Goal: Navigation & Orientation: Find specific page/section

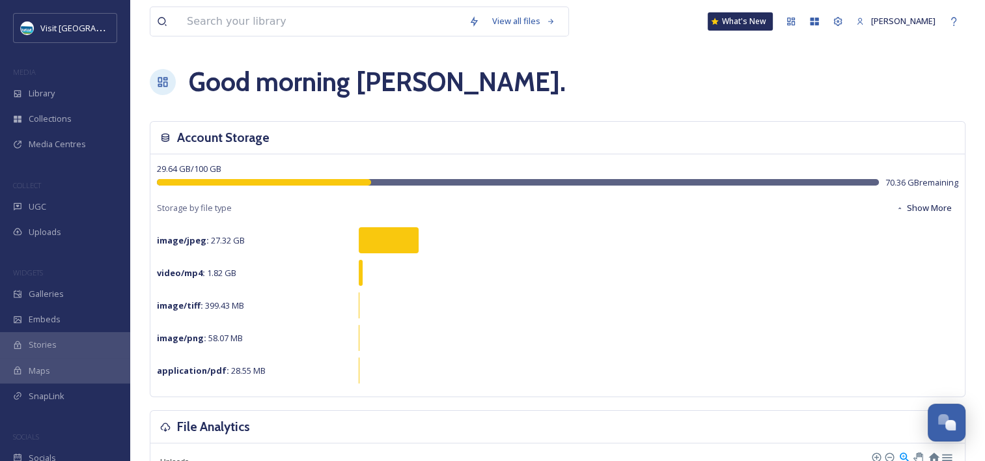
click at [635, 98] on div "Good morning [PERSON_NAME] ." at bounding box center [558, 81] width 816 height 39
click at [85, 91] on div "Library" at bounding box center [65, 93] width 130 height 25
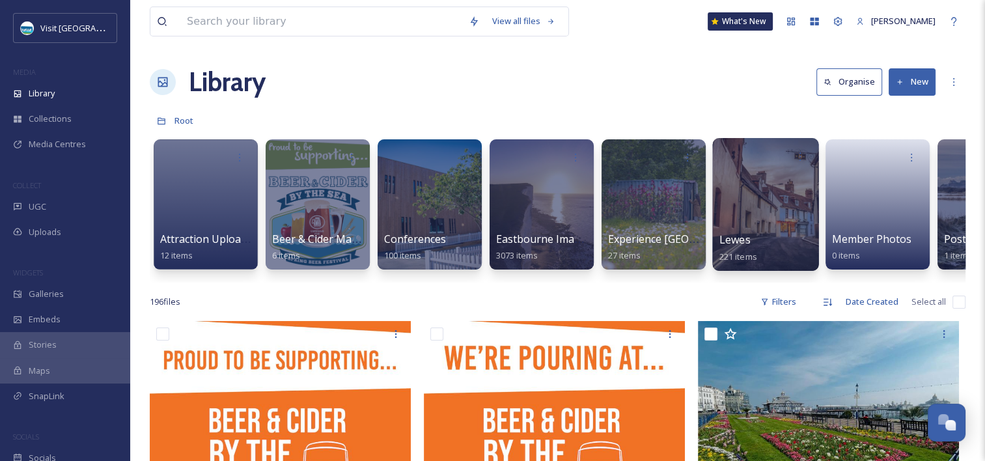
click at [729, 194] on div at bounding box center [765, 204] width 106 height 133
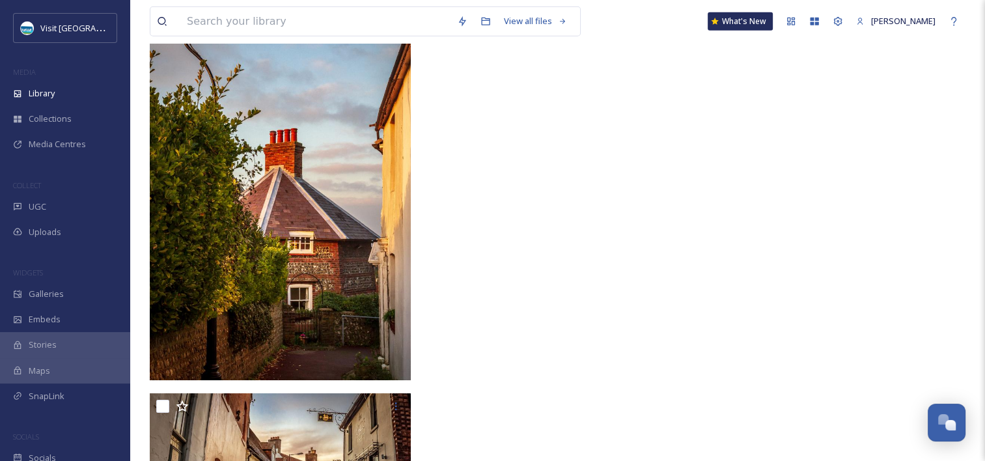
scroll to position [8783, 0]
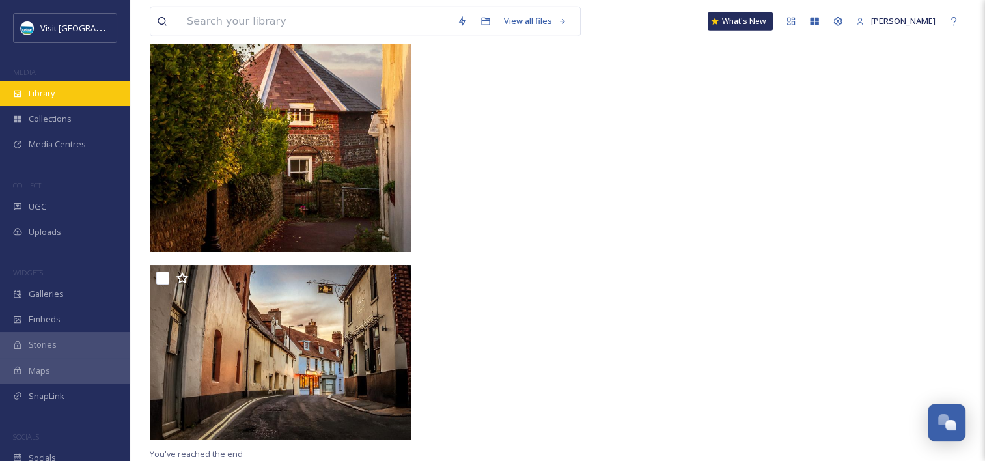
click at [12, 94] on div "Library" at bounding box center [65, 93] width 130 height 25
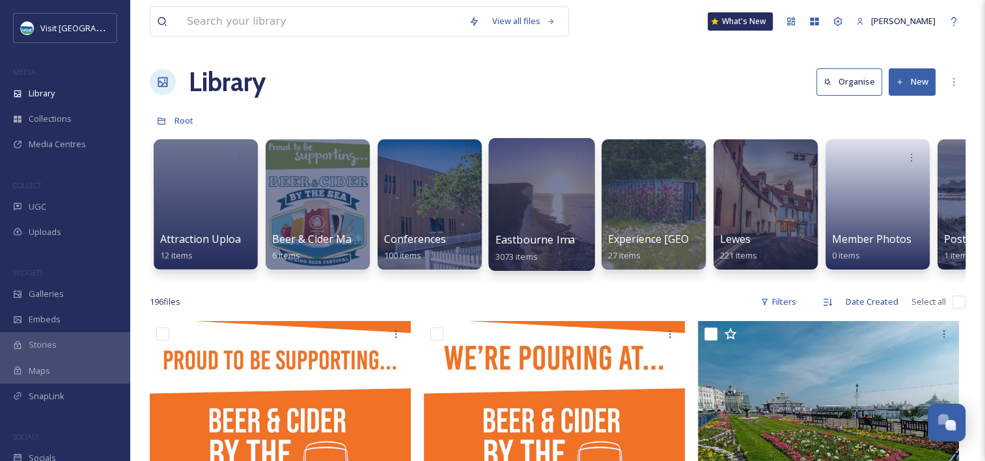
click at [575, 169] on div at bounding box center [541, 204] width 106 height 133
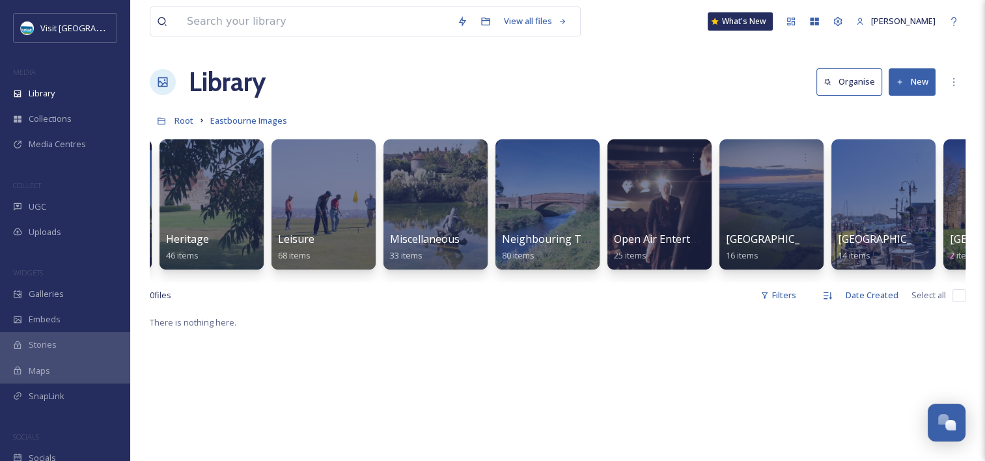
scroll to position [0, 1309]
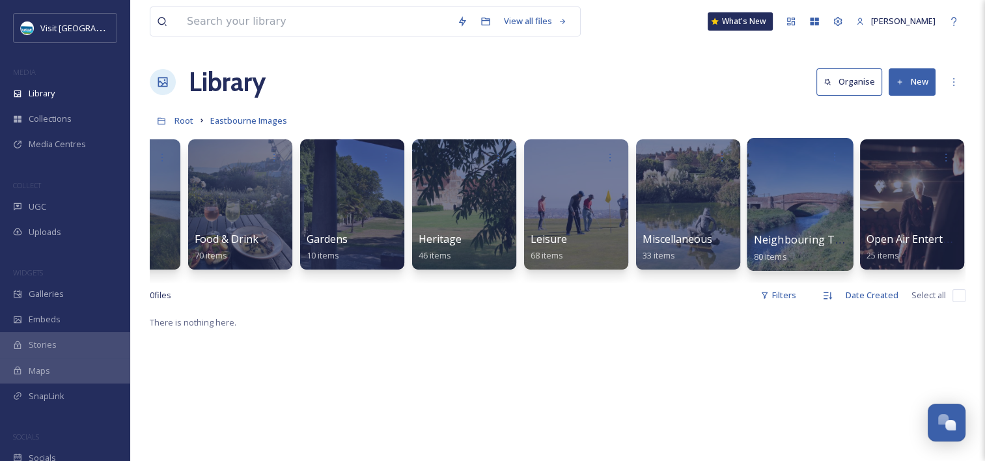
click at [799, 207] on div at bounding box center [800, 204] width 106 height 133
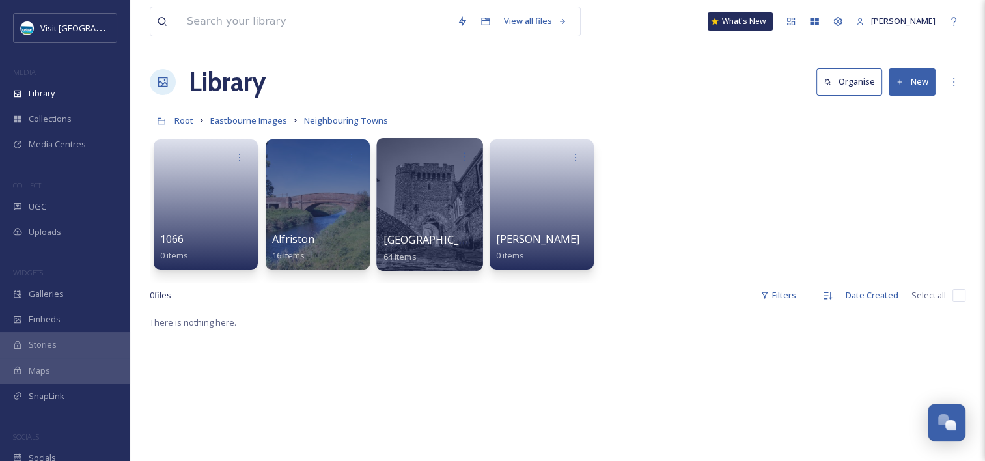
click at [409, 172] on div at bounding box center [429, 204] width 106 height 133
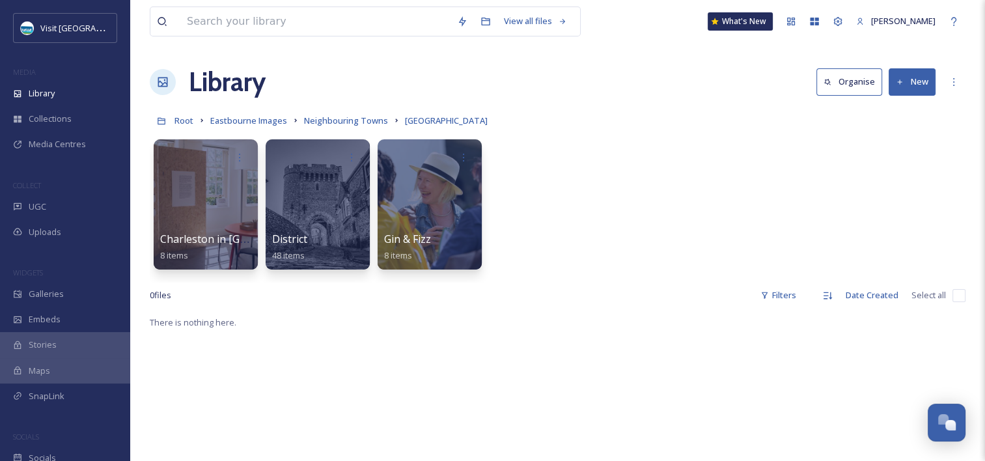
click at [142, 193] on div "View all files What's New [PERSON_NAME] Library Organise New Root Eastbourne Im…" at bounding box center [557, 387] width 855 height 775
click at [262, 186] on div "Charleston in [GEOGRAPHIC_DATA] 8 items District 48 items Gin & Fizz 8 items" at bounding box center [558, 208] width 816 height 150
click at [245, 185] on div at bounding box center [205, 204] width 106 height 133
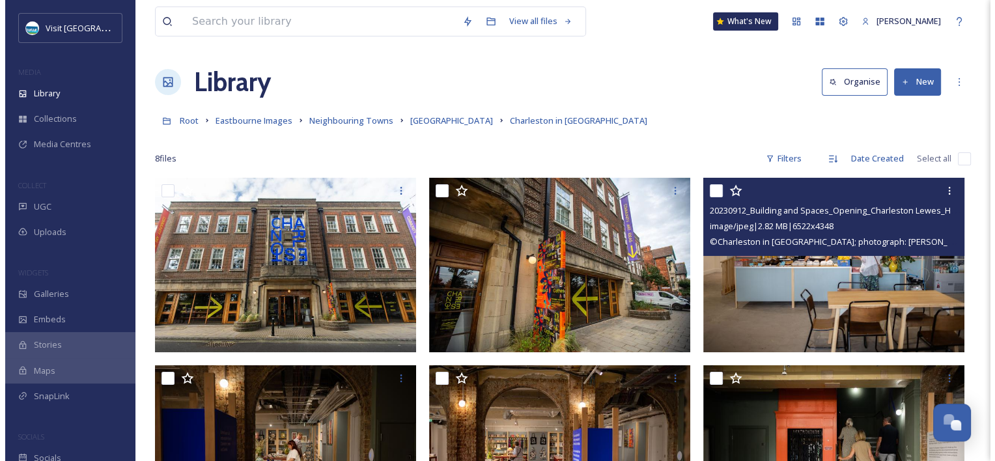
scroll to position [65, 0]
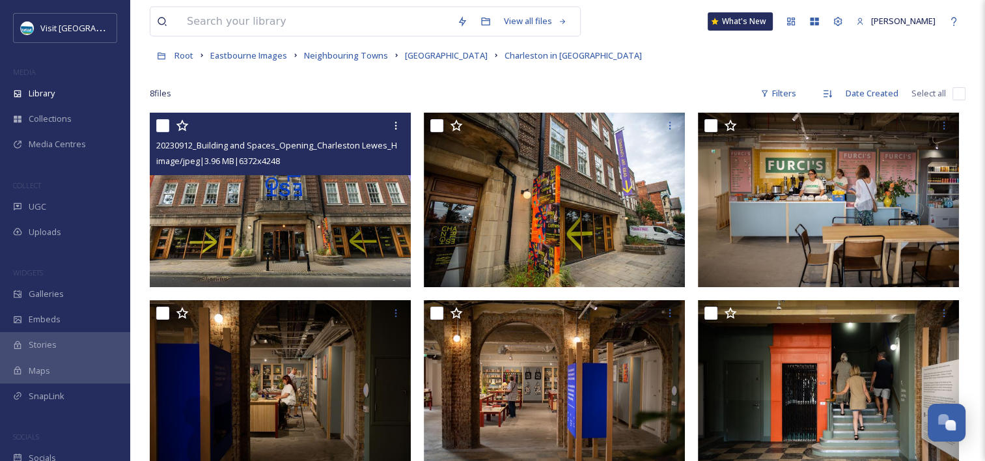
click at [351, 230] on img at bounding box center [280, 200] width 261 height 174
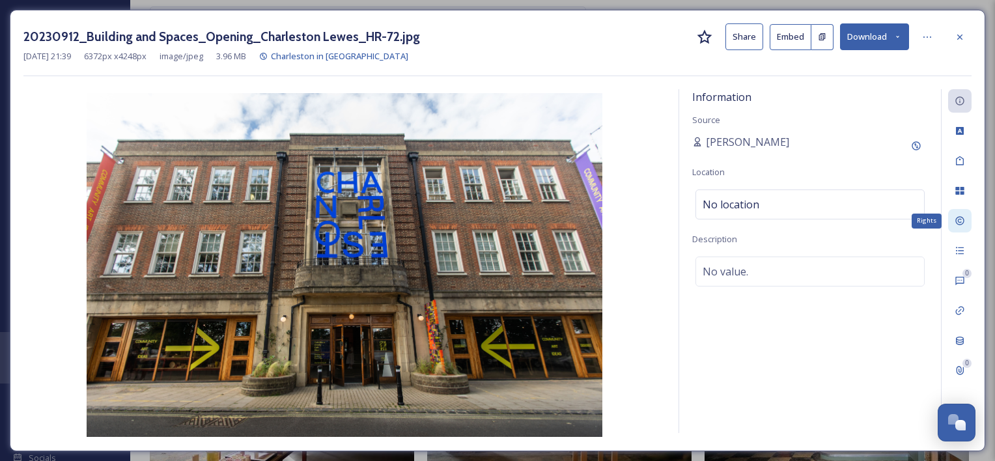
click at [952, 227] on div "Rights" at bounding box center [959, 220] width 23 height 23
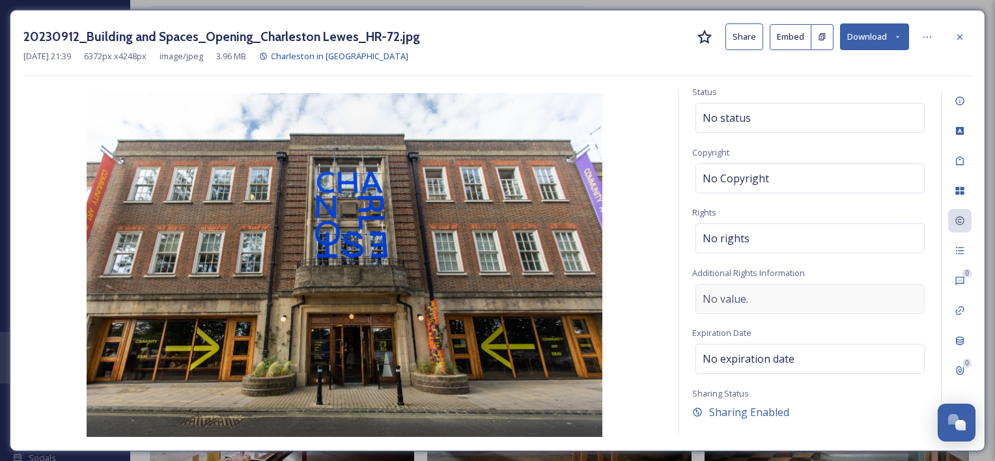
scroll to position [53, 0]
